Goal: Transaction & Acquisition: Purchase product/service

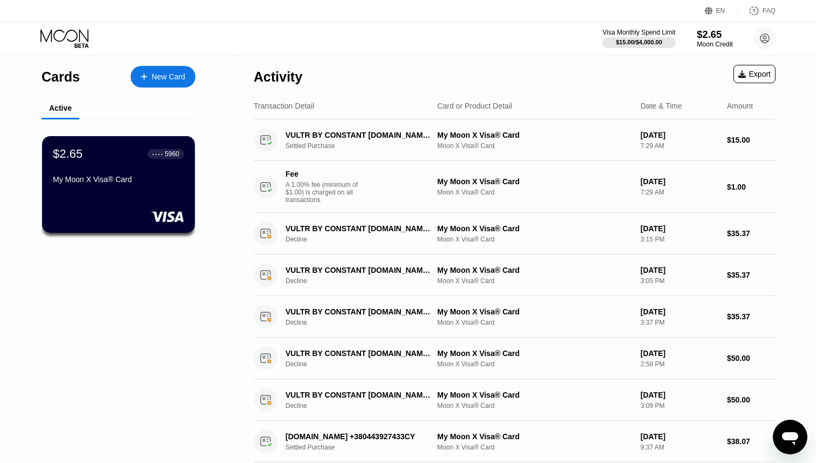
click at [714, 37] on div "$2.65" at bounding box center [715, 34] width 36 height 11
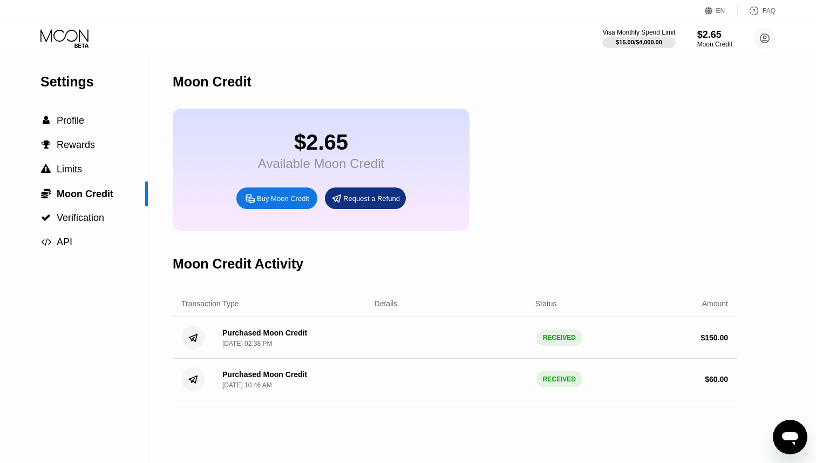
click at [293, 195] on div "Buy Moon Credit" at bounding box center [283, 198] width 52 height 9
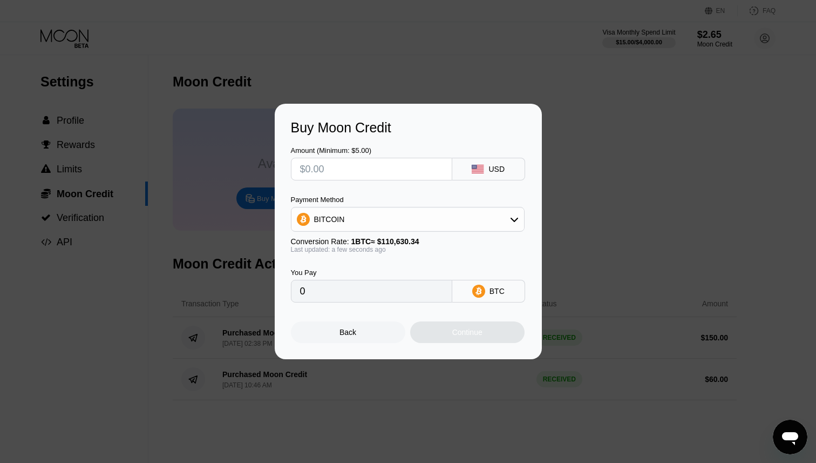
click at [358, 208] on div "BITCOIN" at bounding box center [407, 219] width 233 height 22
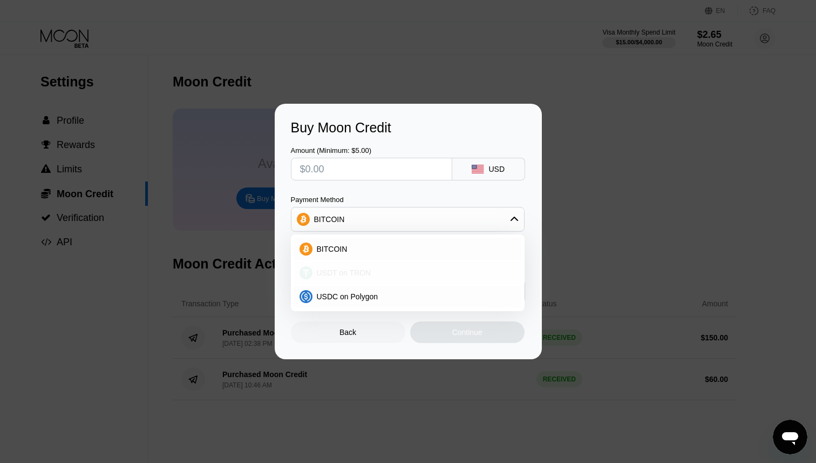
click at [350, 262] on div "USDT on TRON" at bounding box center [407, 273] width 227 height 22
type input "0.00"
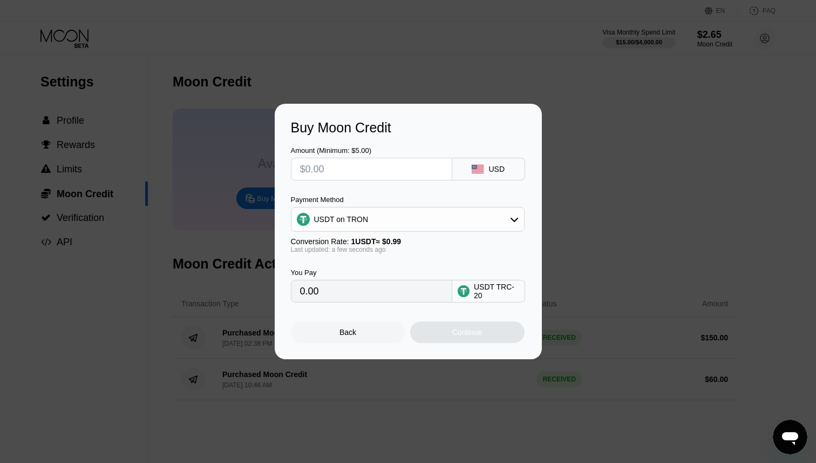
click at [365, 169] on input "text" at bounding box center [371, 169] width 143 height 22
type input "$3"
type input "3.03"
type input "$30"
type input "30.30"
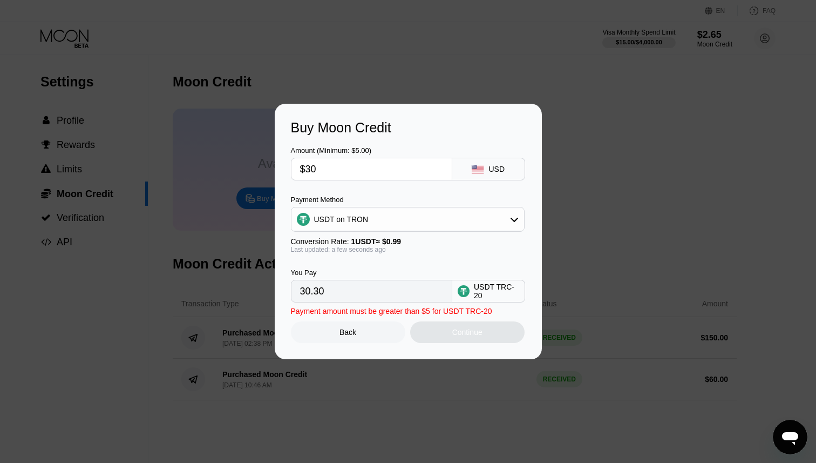
type input "$300"
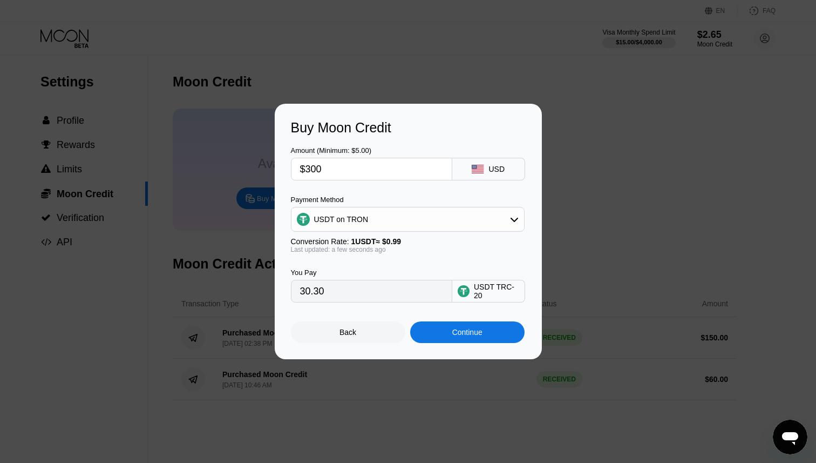
type input "303.03"
type input "$300"
click at [432, 329] on div "Continue" at bounding box center [467, 332] width 114 height 22
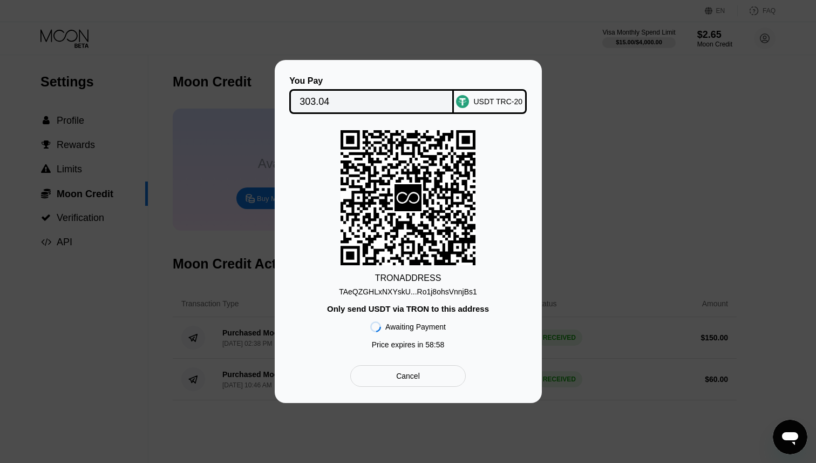
click at [442, 289] on div "TAeQZGHLxNXYskU...Ro1j8ohsVnnjBs1" at bounding box center [408, 291] width 138 height 9
click at [310, 289] on div "TRON ADDRESS TAeQZGHLxNXYskU...Ro1j8ohsVnnjBs1 Only send USDT via TRON to this …" at bounding box center [408, 242] width 235 height 224
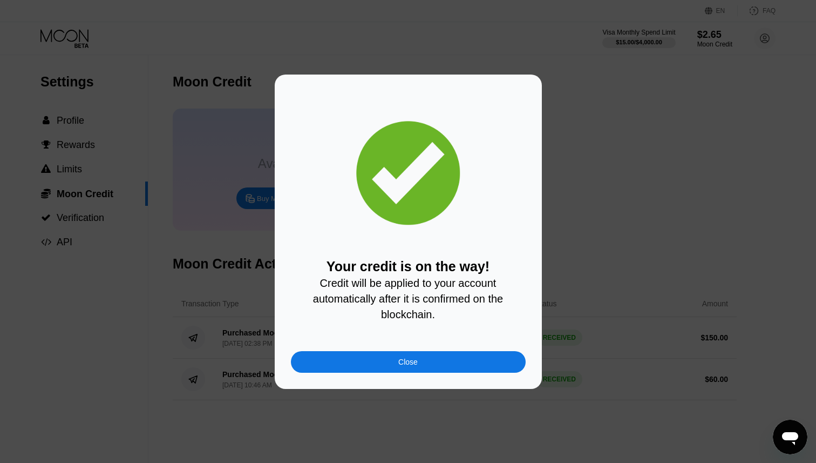
click at [344, 380] on div "Your credit is on the way! Credit will be applied to your account automatically…" at bounding box center [408, 231] width 267 height 314
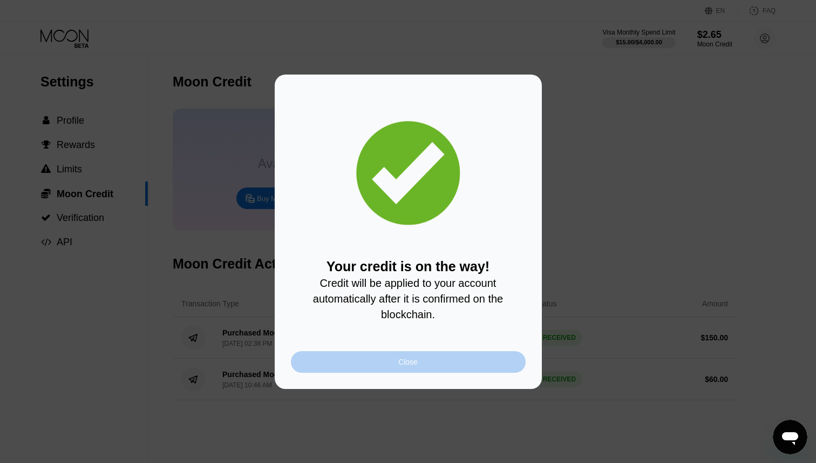
click at [349, 372] on div "Close" at bounding box center [408, 362] width 235 height 22
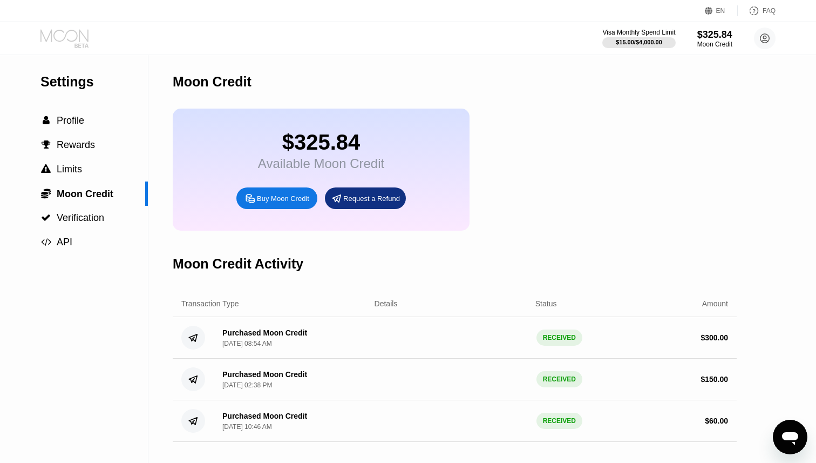
click at [79, 35] on icon at bounding box center [64, 35] width 48 height 12
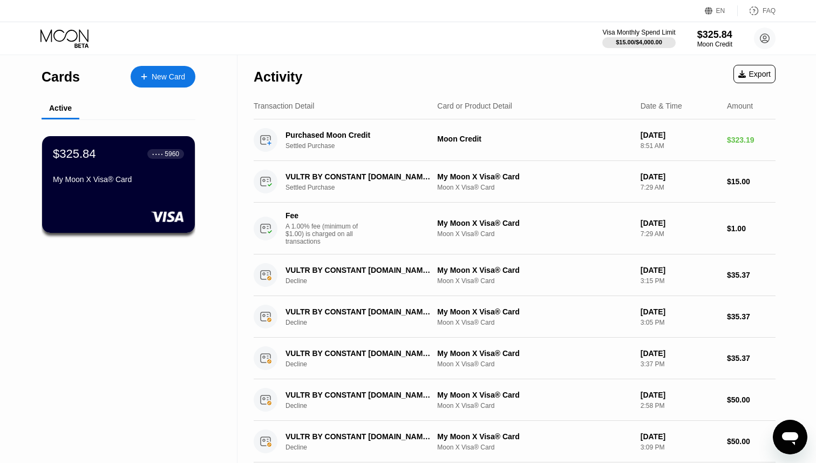
click at [122, 157] on div "$325.84 ● ● ● ● 5960" at bounding box center [118, 154] width 131 height 14
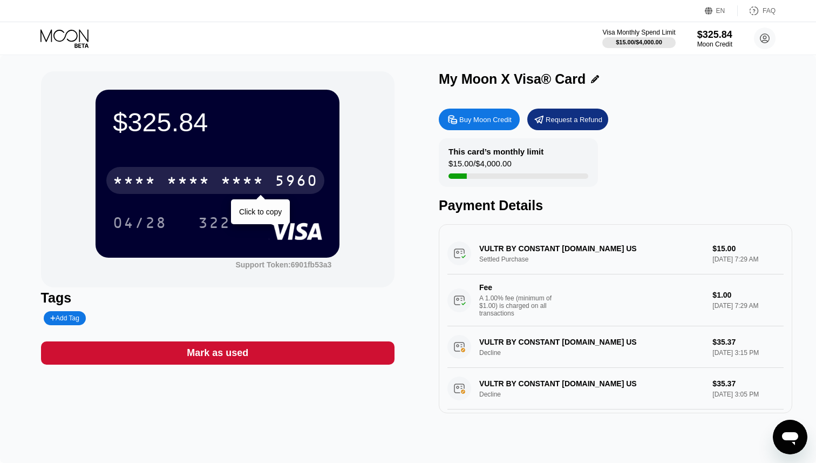
click at [242, 174] on div "* * * *" at bounding box center [242, 181] width 43 height 17
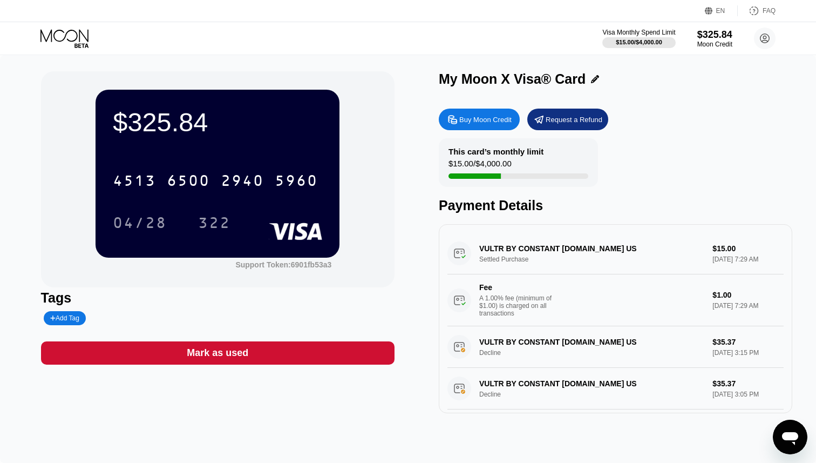
click at [210, 239] on div "$325.84 4513 6500 2940 5960 04/28 322" at bounding box center [218, 173] width 244 height 167
click at [210, 236] on div "$325.84 4513 6500 2940 5960 04/28 322" at bounding box center [218, 173] width 244 height 167
click at [210, 232] on div "322" at bounding box center [214, 223] width 32 height 17
